Goal: Information Seeking & Learning: Learn about a topic

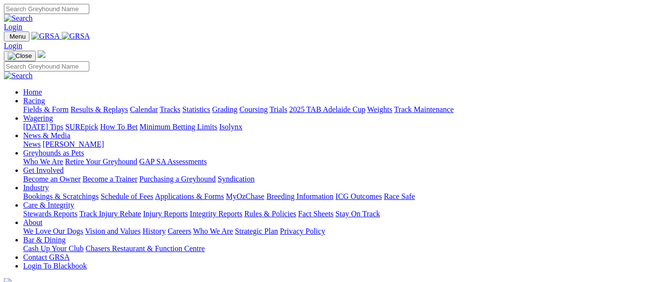
scroll to position [386, 0]
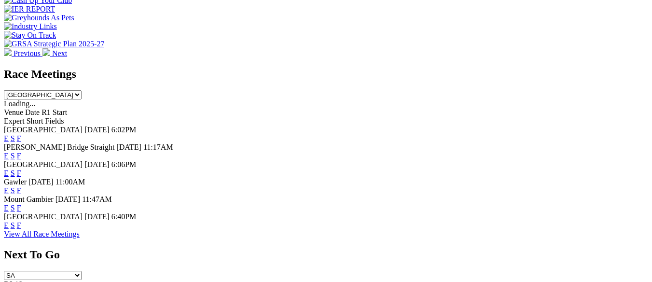
click at [9, 221] on link "E" at bounding box center [6, 225] width 5 height 8
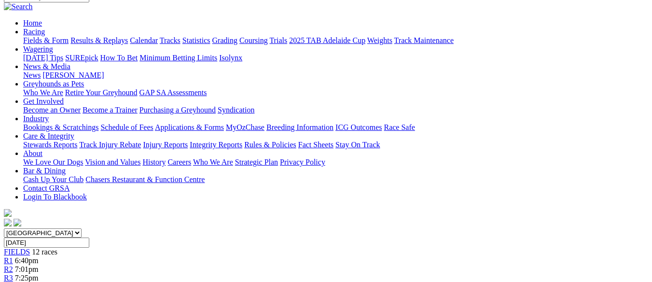
scroll to position [97, 0]
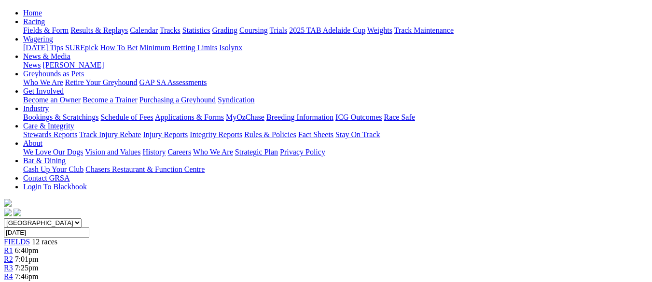
click at [13, 272] on link "R4" at bounding box center [8, 276] width 9 height 8
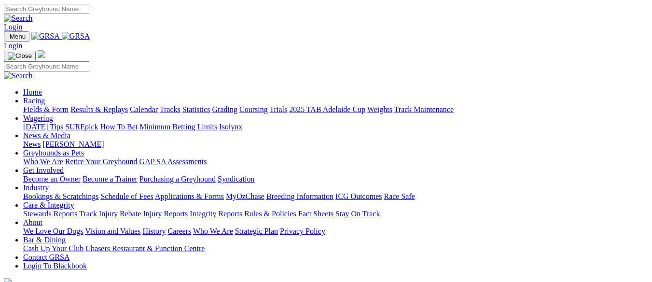
scroll to position [388, 0]
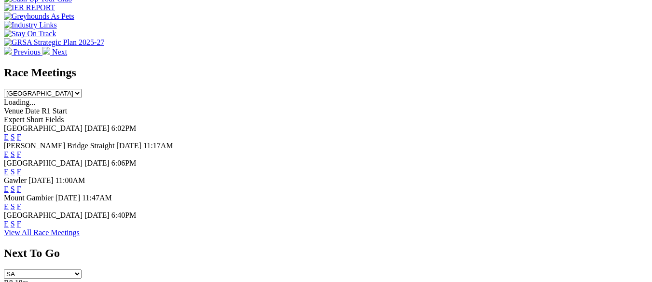
click at [21, 220] on link "F" at bounding box center [19, 224] width 4 height 8
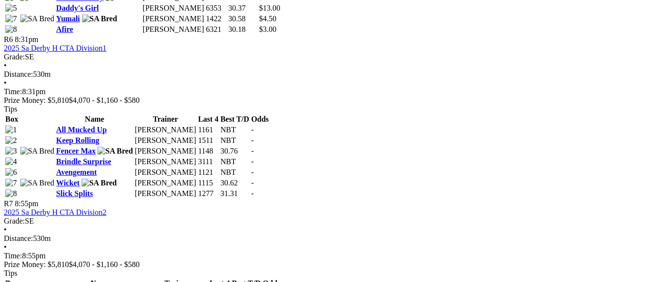
scroll to position [1303, 0]
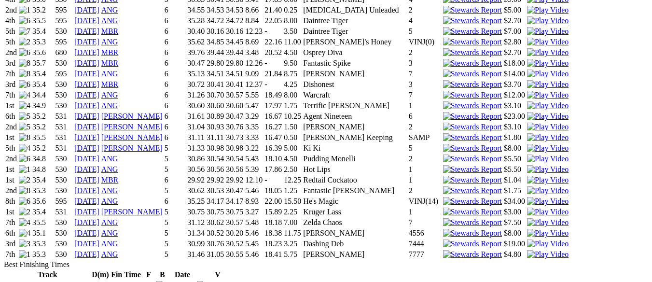
scroll to position [917, 0]
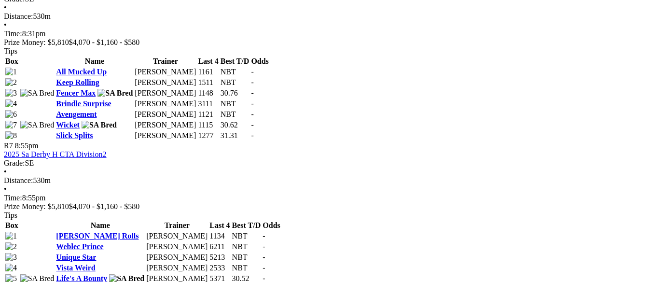
scroll to position [1255, 0]
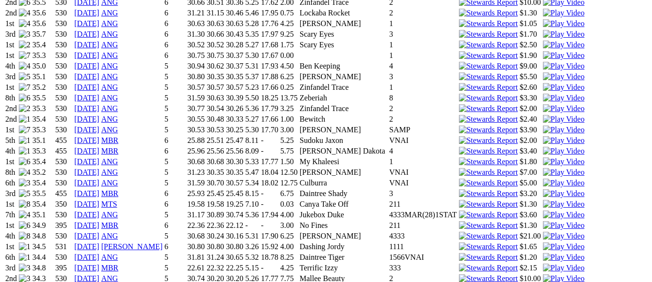
scroll to position [821, 0]
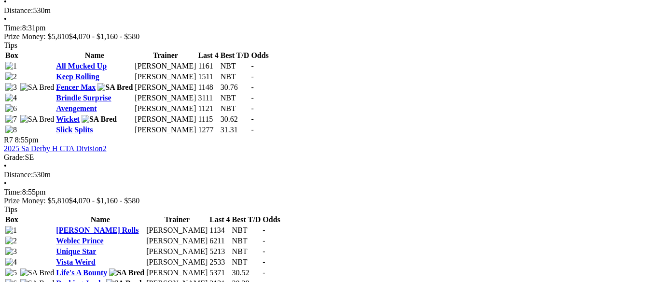
scroll to position [1352, 0]
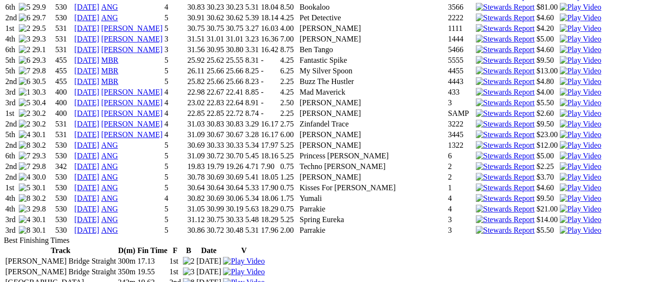
scroll to position [1207, 0]
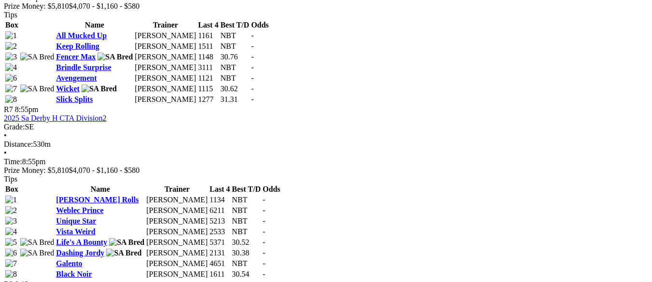
scroll to position [1352, 0]
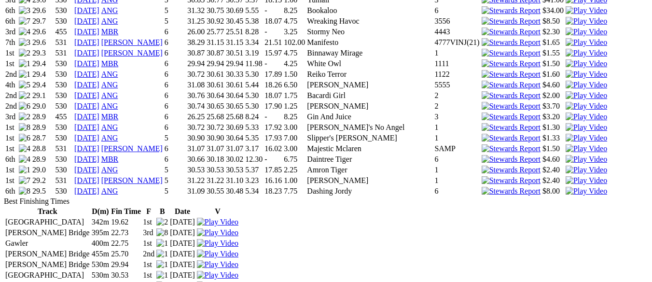
scroll to position [1010, 0]
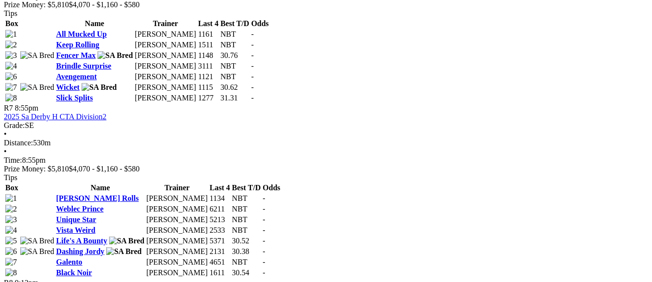
scroll to position [1352, 0]
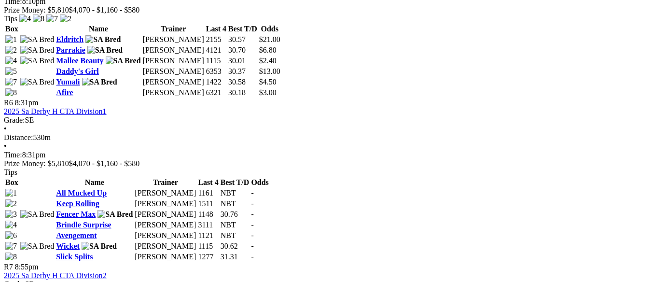
scroll to position [1303, 0]
